Goal: Transaction & Acquisition: Register for event/course

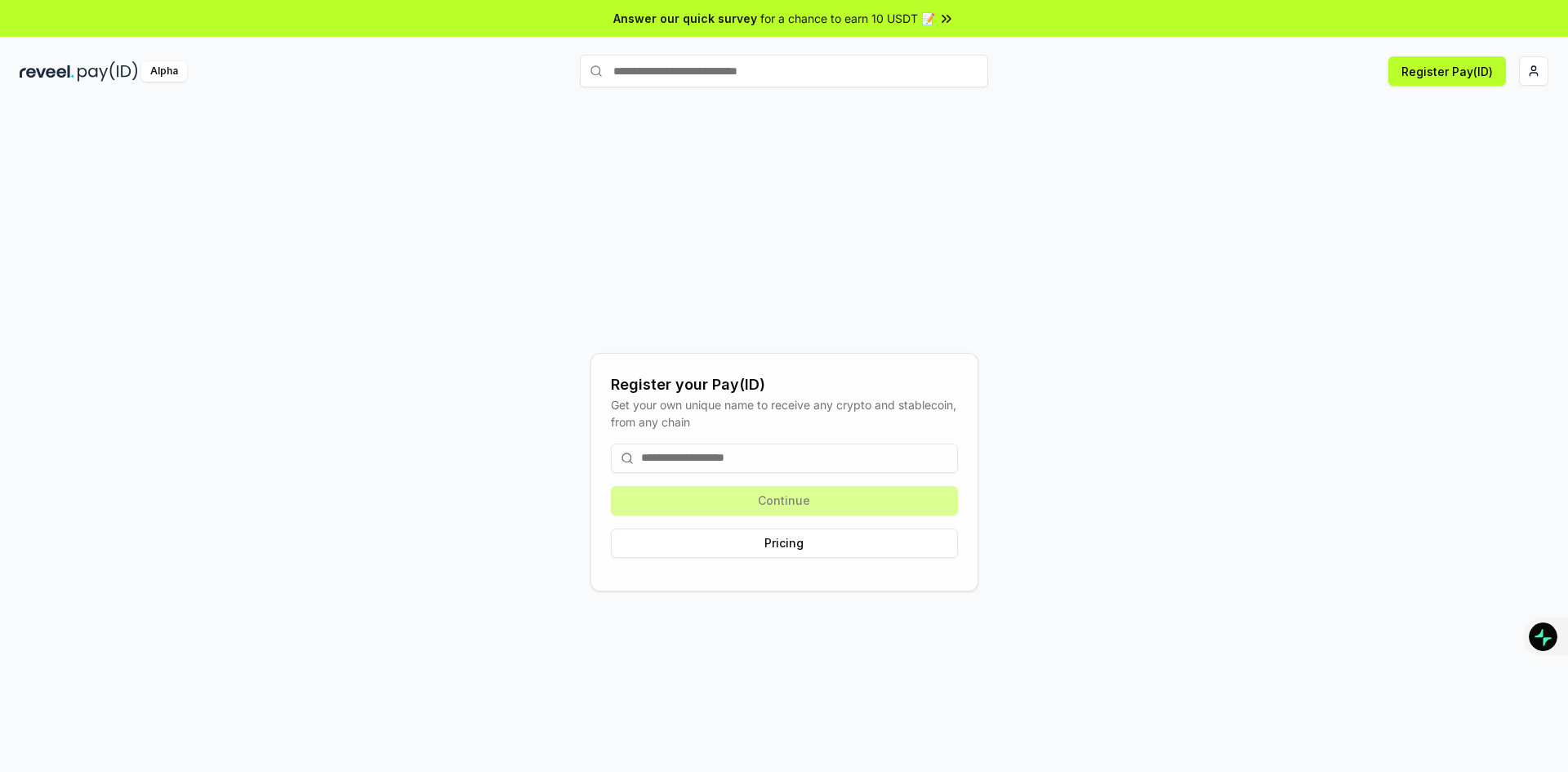
click at [695, 454] on input at bounding box center [784, 458] width 347 height 29
click at [728, 463] on input at bounding box center [784, 458] width 347 height 29
click at [788, 542] on button "Pricing" at bounding box center [784, 543] width 347 height 29
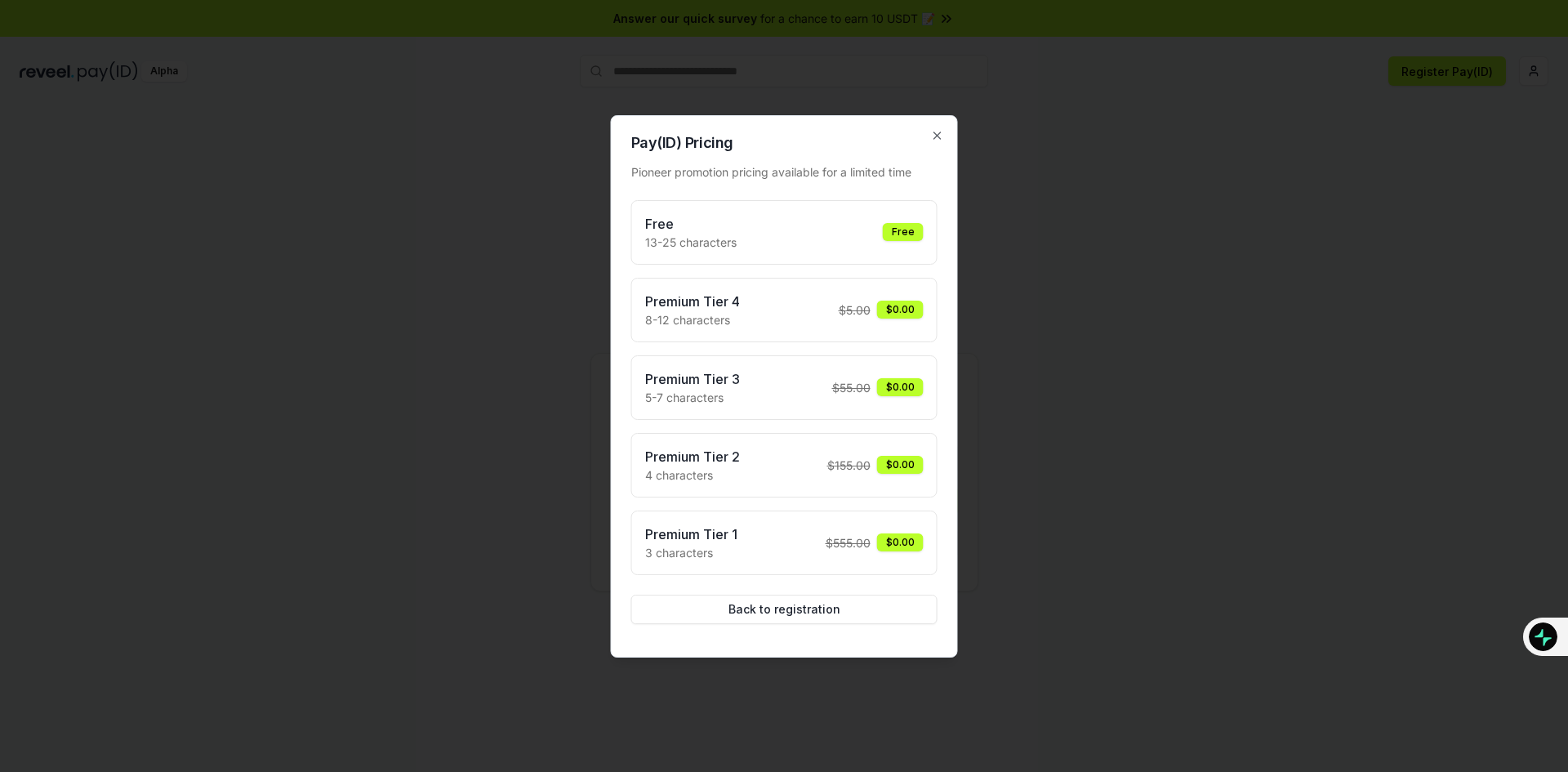
click at [818, 247] on div "Free 13-25 characters Free" at bounding box center [784, 233] width 278 height 37
click at [893, 233] on div "Free" at bounding box center [903, 232] width 41 height 18
click at [766, 617] on button "Back to registration" at bounding box center [784, 609] width 306 height 29
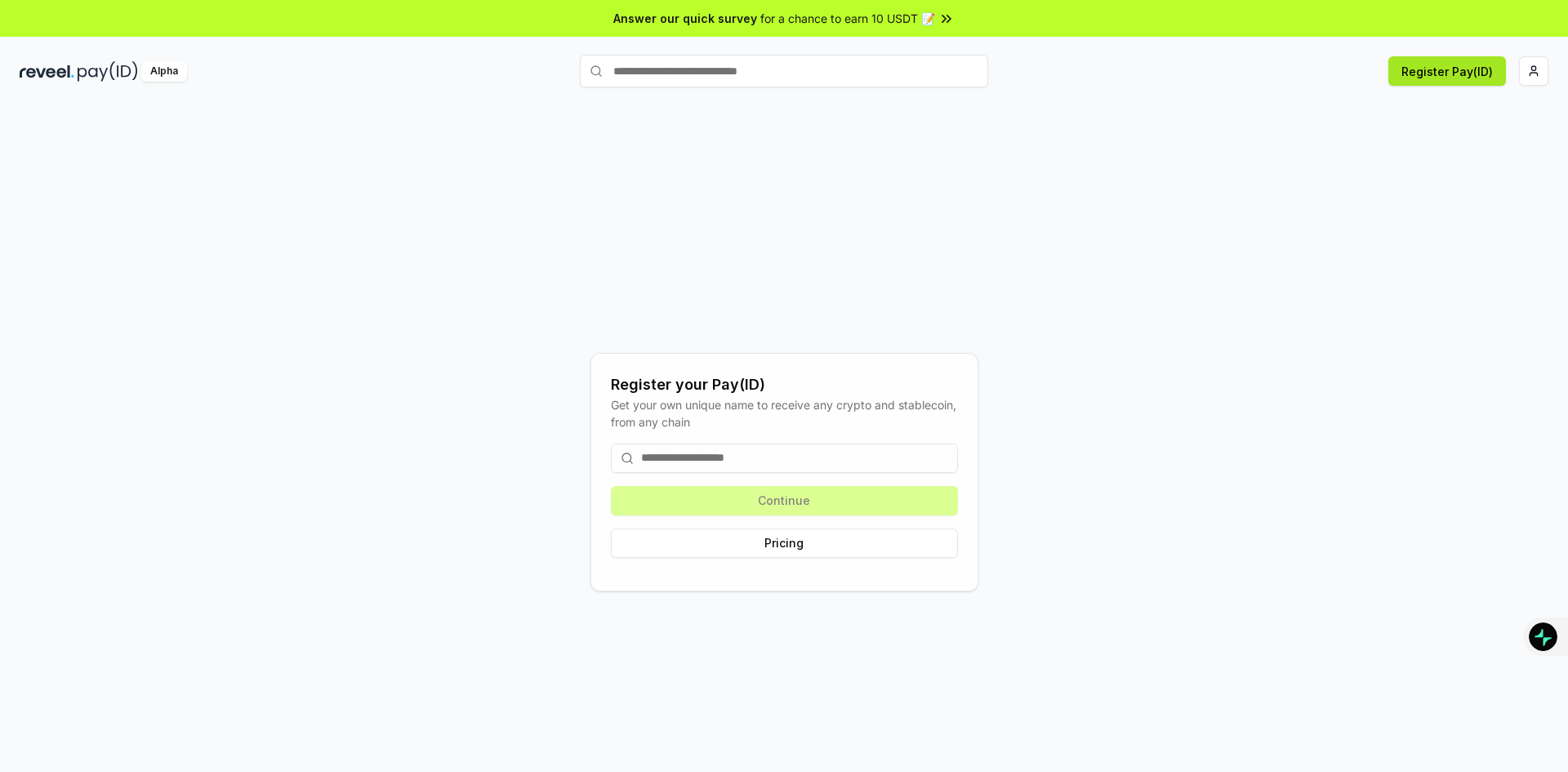
click at [1464, 59] on button "Register Pay(ID)" at bounding box center [1447, 71] width 118 height 29
click at [1457, 80] on button "Register Pay(ID)" at bounding box center [1447, 71] width 118 height 29
click at [755, 466] on input at bounding box center [784, 458] width 347 height 29
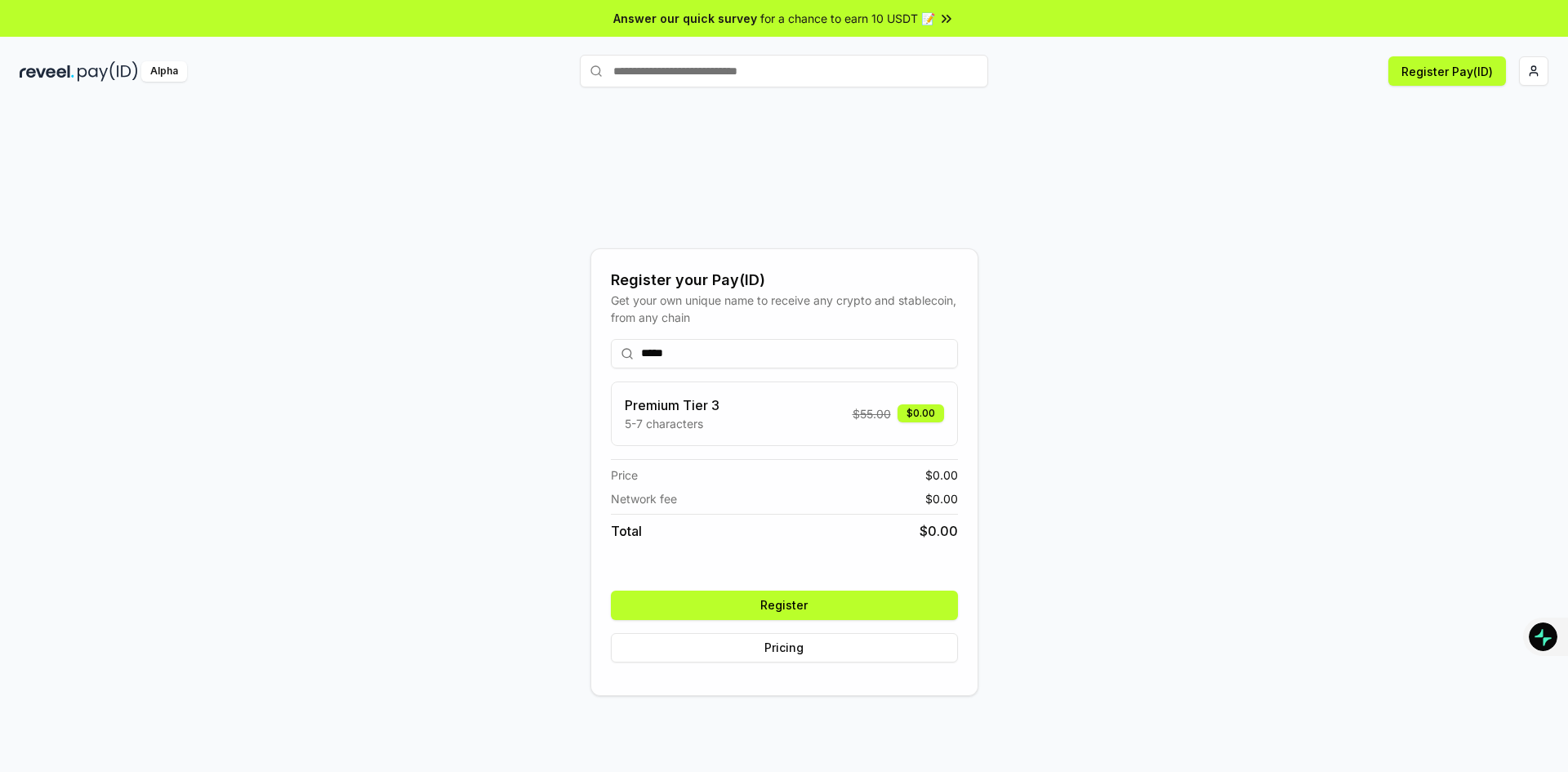
click at [725, 583] on div "***** Premium Tier 3 5-7 characters $ 55.00 $0.00 Price $ 0.00 Network fee $ 0.…" at bounding box center [784, 501] width 347 height 349
click at [712, 349] on input "*****" at bounding box center [784, 353] width 347 height 29
type input "*"
type input "****"
click at [785, 608] on button "Register" at bounding box center [784, 605] width 347 height 29
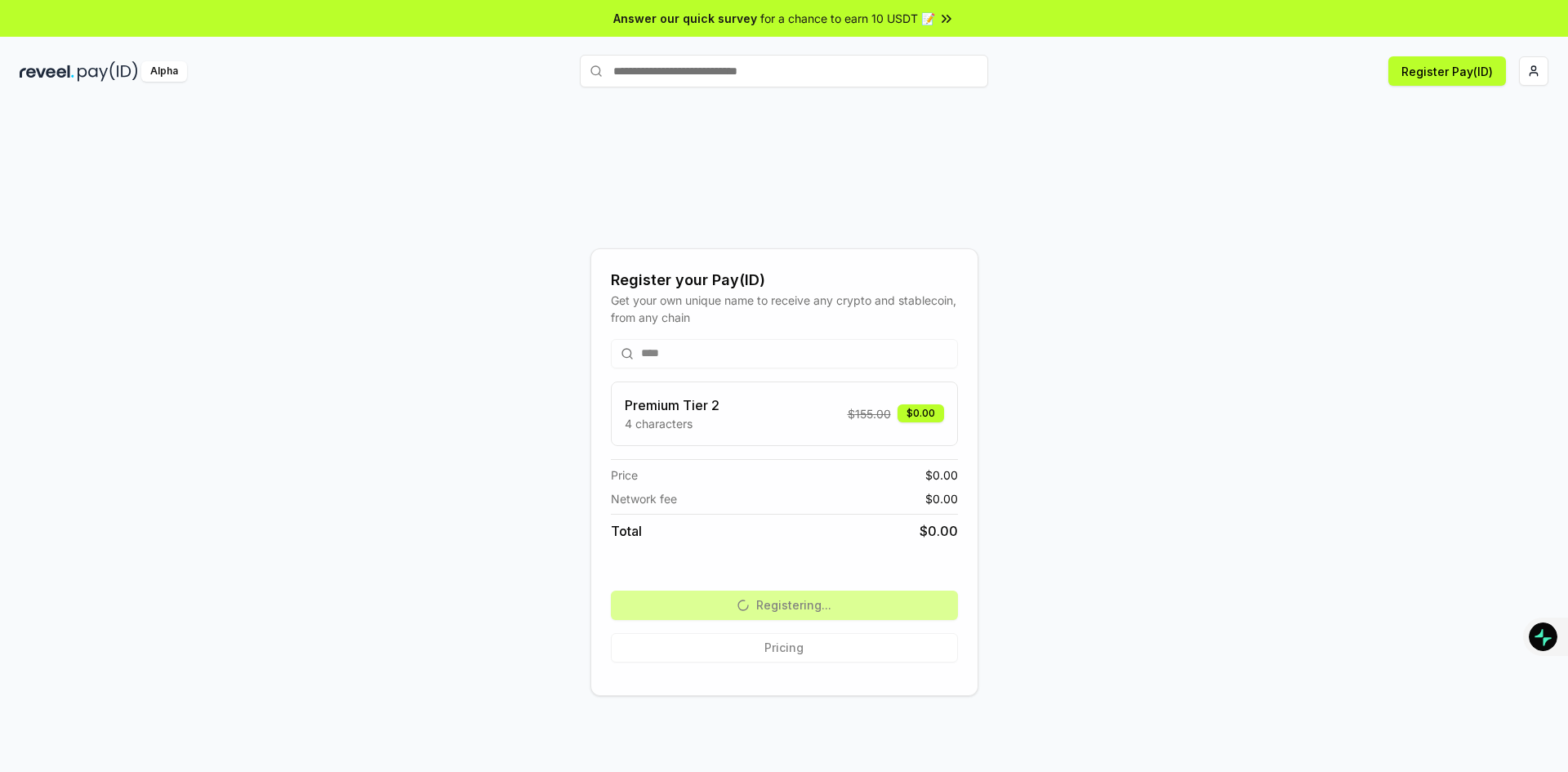
scroll to position [47, 0]
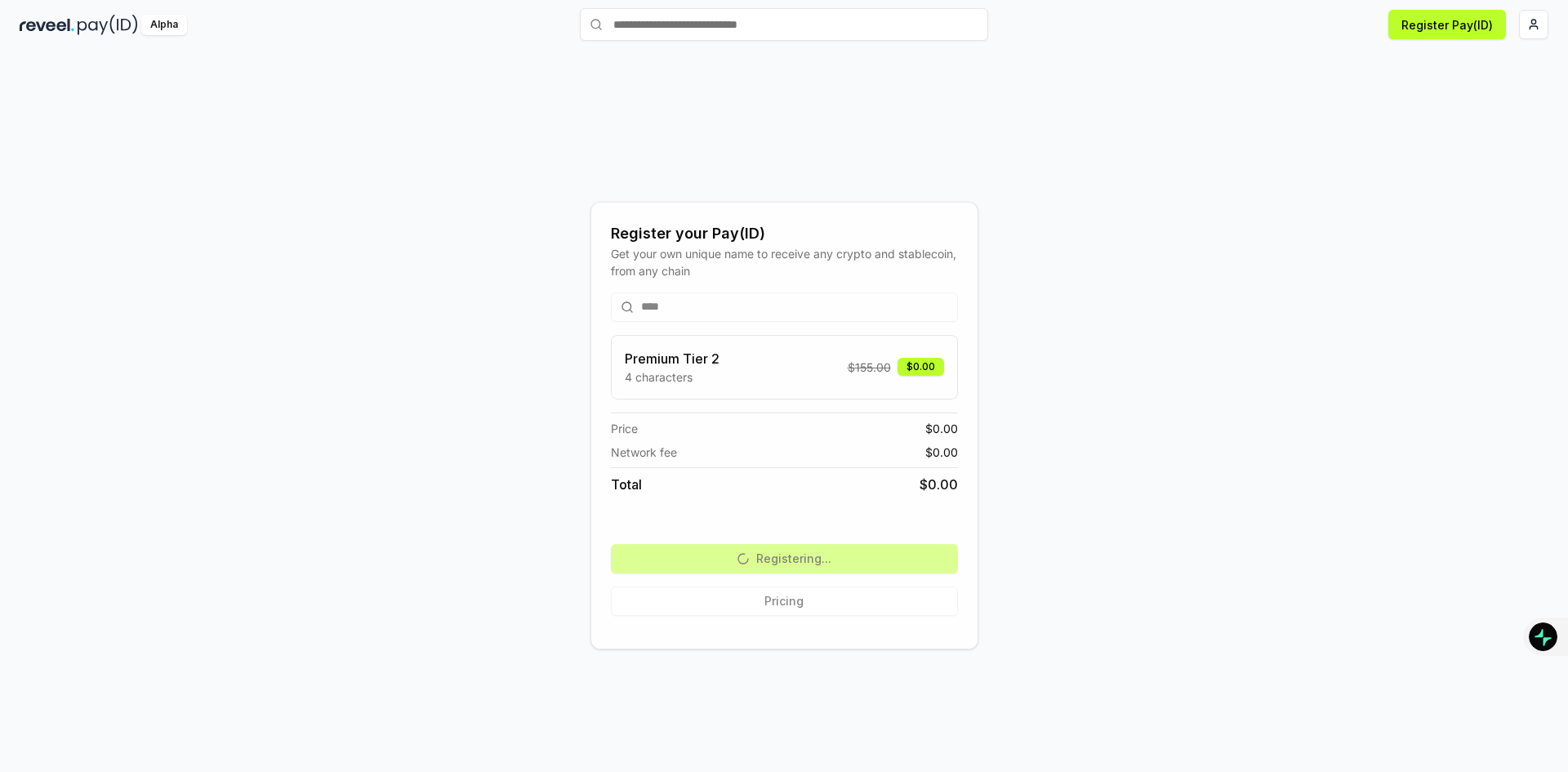
click at [836, 452] on div "Network fee $ 0.00" at bounding box center [784, 452] width 347 height 17
